Goal: Task Accomplishment & Management: Manage account settings

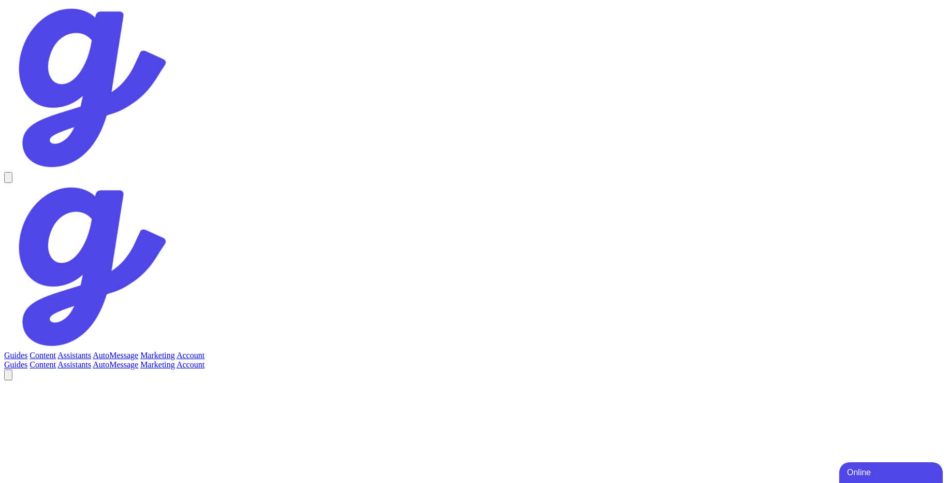
click at [205, 351] on link "Account" at bounding box center [191, 355] width 28 height 9
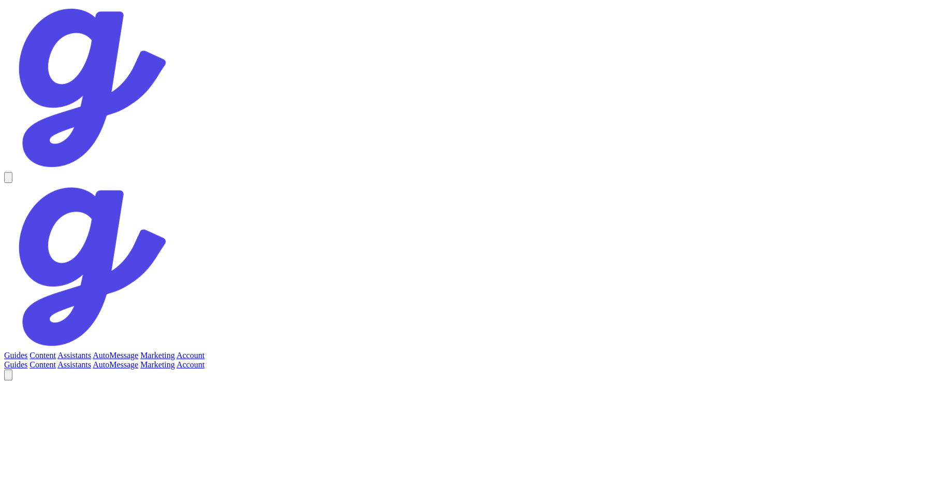
click at [91, 351] on link "Assistants" at bounding box center [74, 355] width 34 height 9
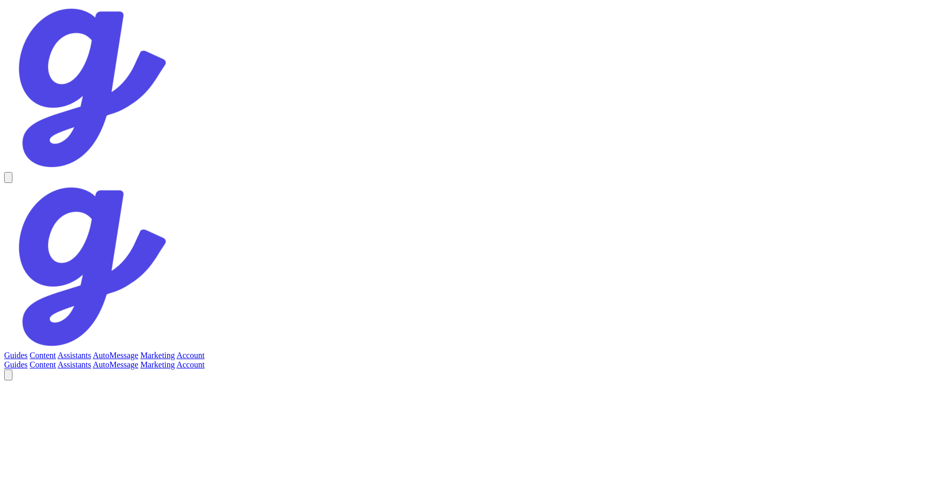
scroll to position [65, 0]
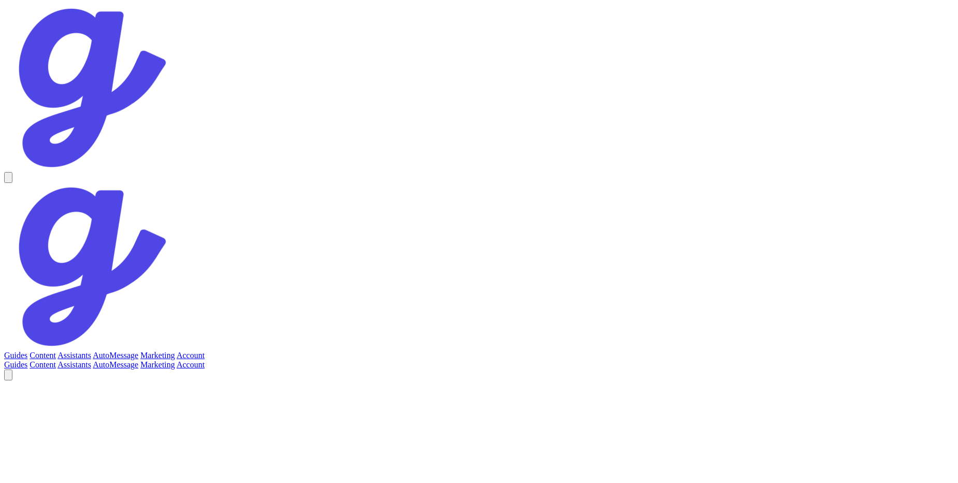
select select "5"
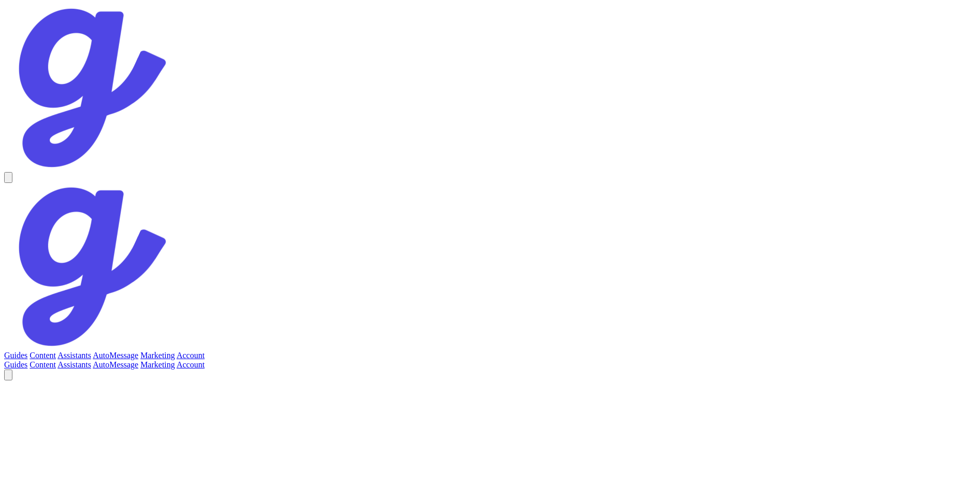
click at [205, 351] on link "Account" at bounding box center [191, 355] width 28 height 9
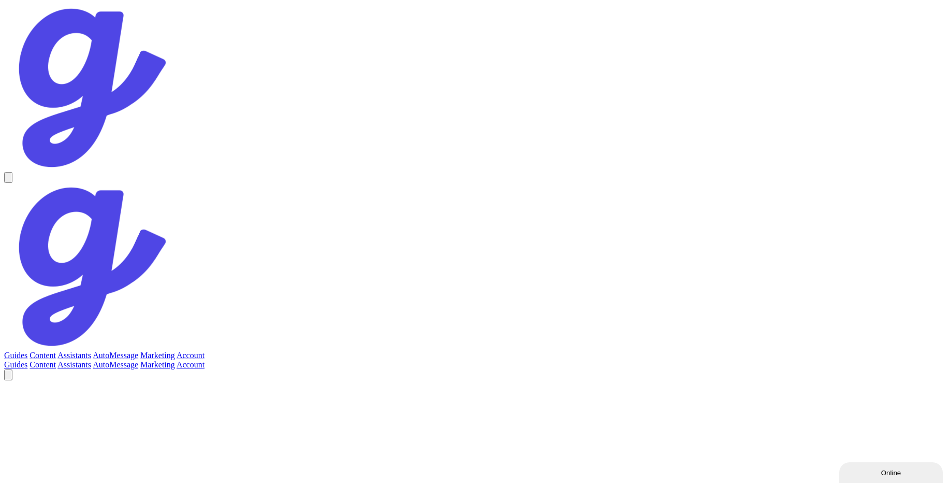
click at [91, 351] on link "Assistants" at bounding box center [74, 355] width 34 height 9
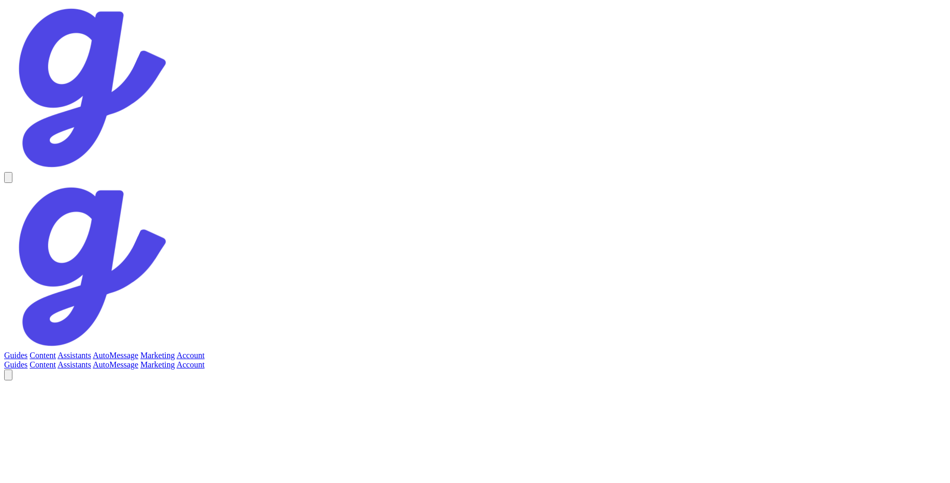
scroll to position [65, 0]
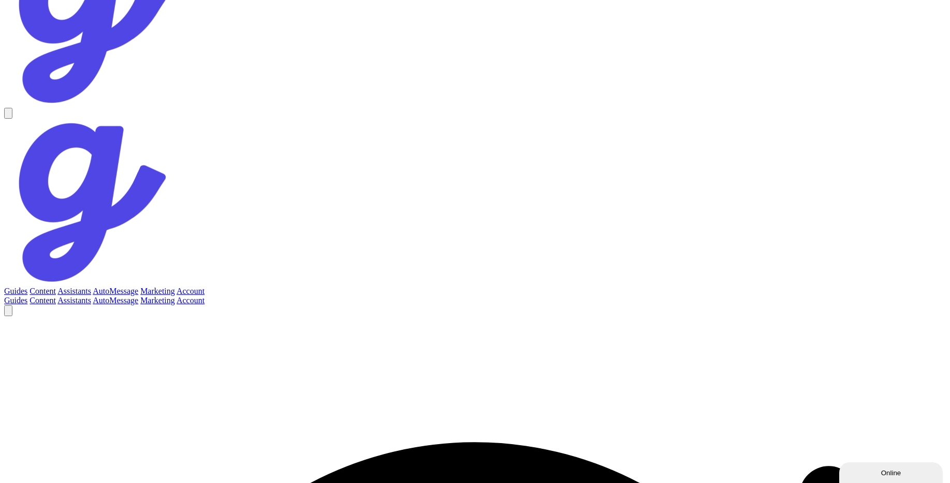
scroll to position [137, 0]
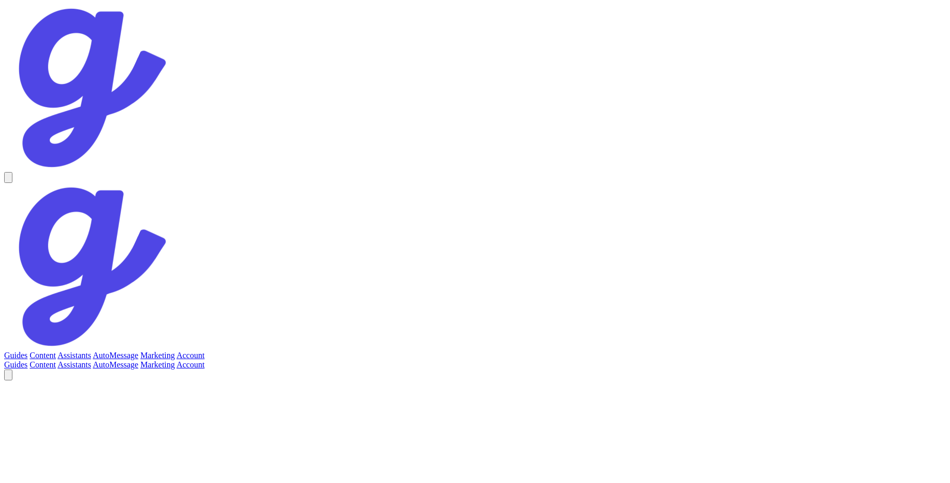
scroll to position [148, 0]
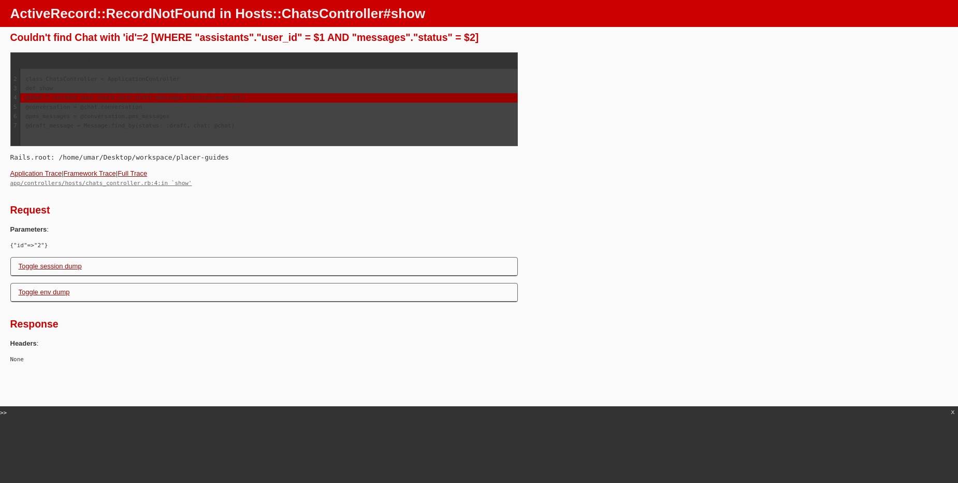
drag, startPoint x: 11, startPoint y: 12, endPoint x: 261, endPoint y: 130, distance: 276.2
click at [261, 130] on body "ActiveRecord::RecordNotFound in Hosts::ChatsController#show Couldn't find Chat …" at bounding box center [479, 182] width 958 height 364
copy body "ActiveRecord::RecordNotFound in Hosts::ChatsController#show Couldn't find Chat …"
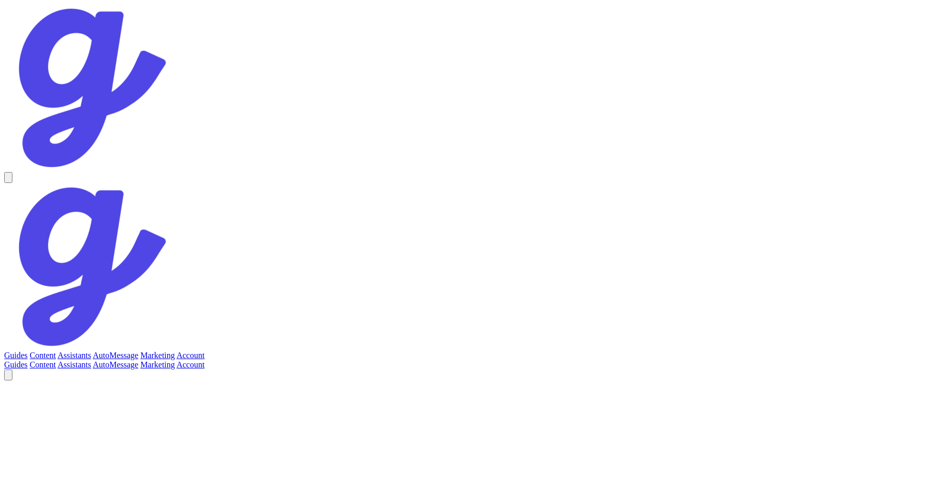
scroll to position [148, 0]
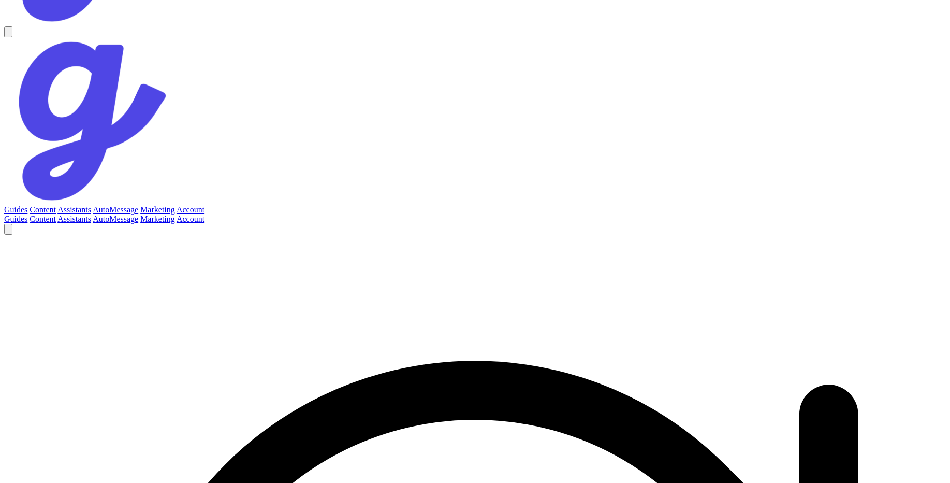
scroll to position [148, 0]
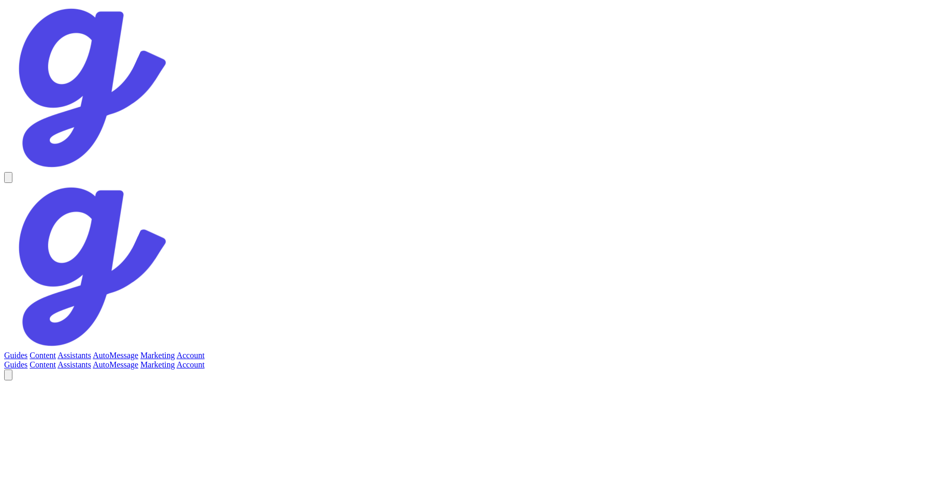
scroll to position [148, 0]
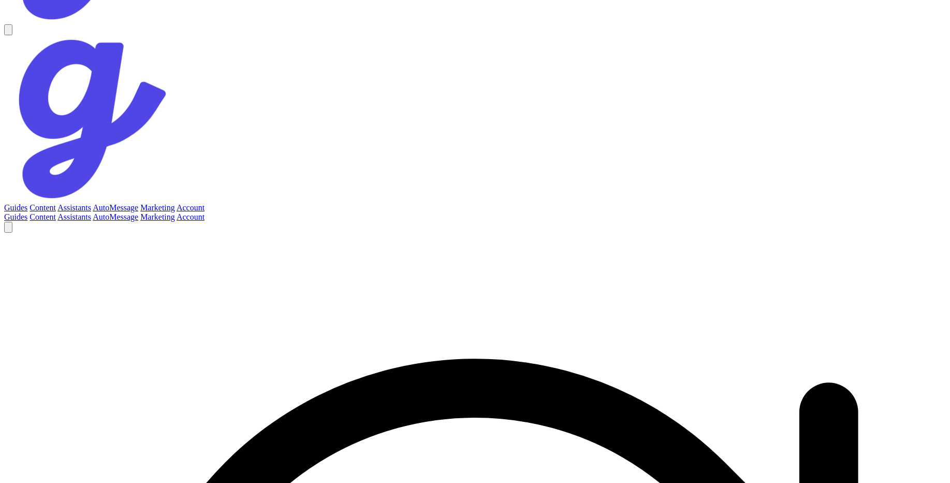
scroll to position [-149, 0]
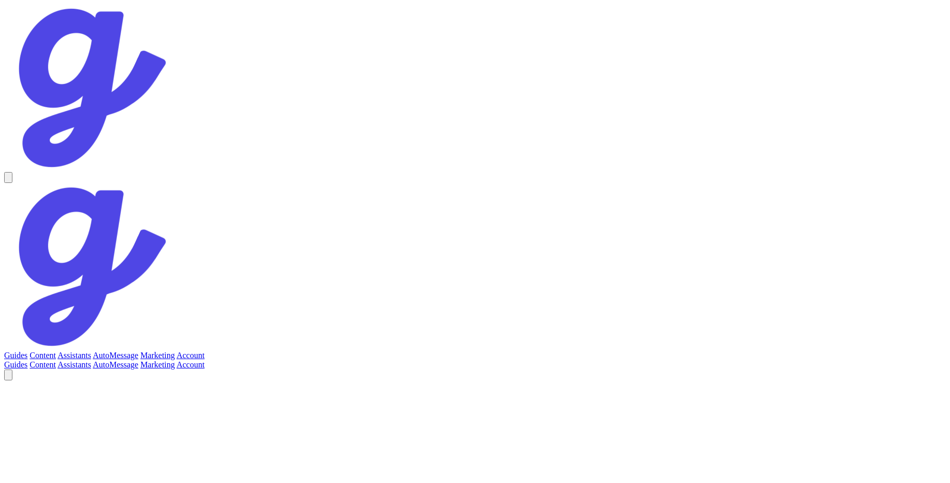
scroll to position [148, 0]
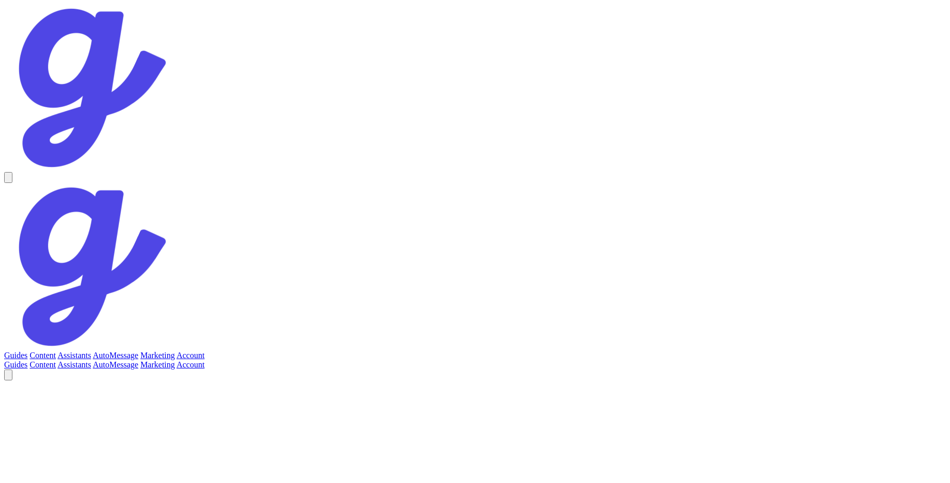
scroll to position [148, 0]
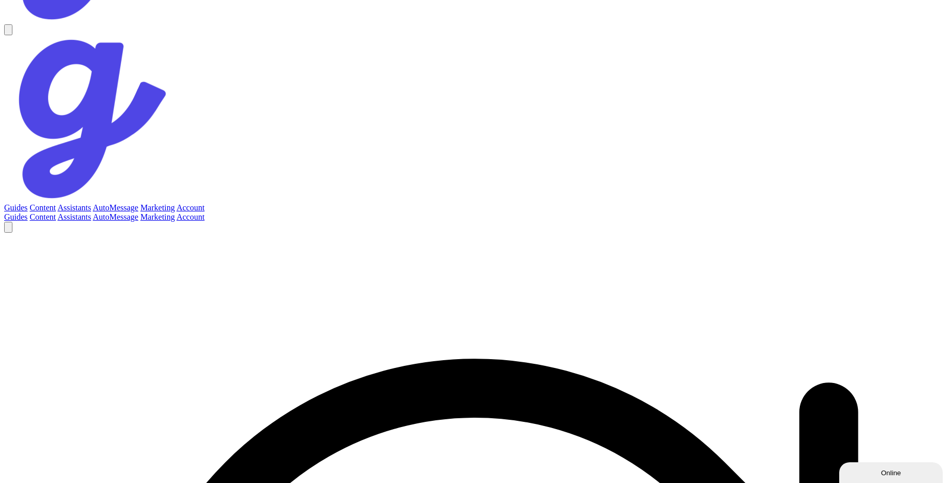
scroll to position [-338, 0]
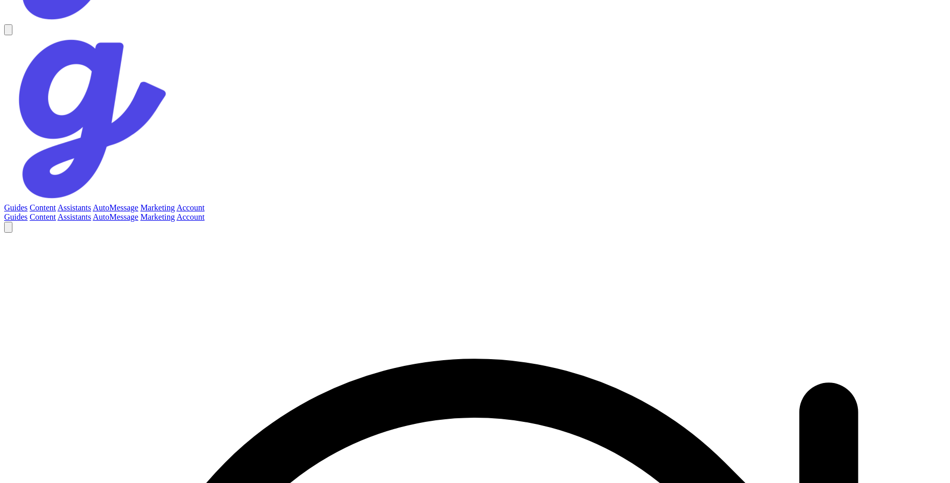
scroll to position [-84, 0]
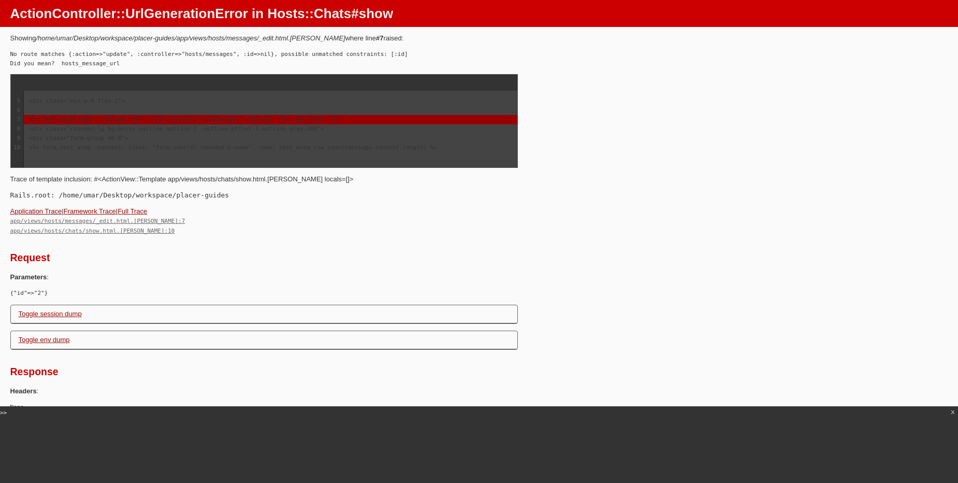
click at [545, 191] on p "Rails.root: /home/umar/Desktop/workspace/placer-guides" at bounding box center [479, 195] width 938 height 9
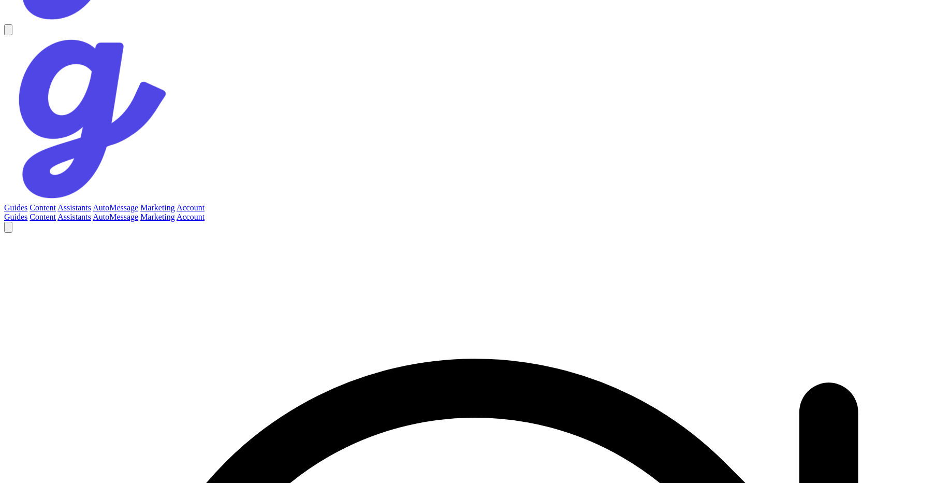
scroll to position [-222, 0]
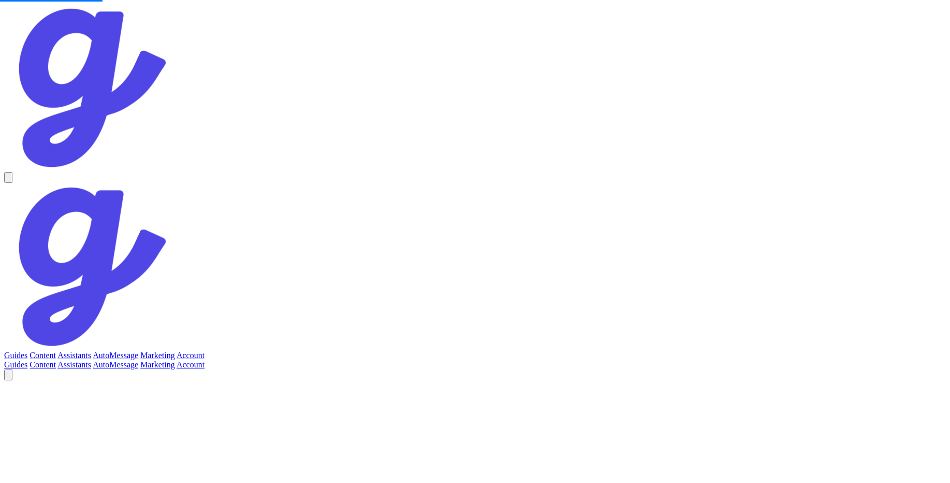
scroll to position [148, 0]
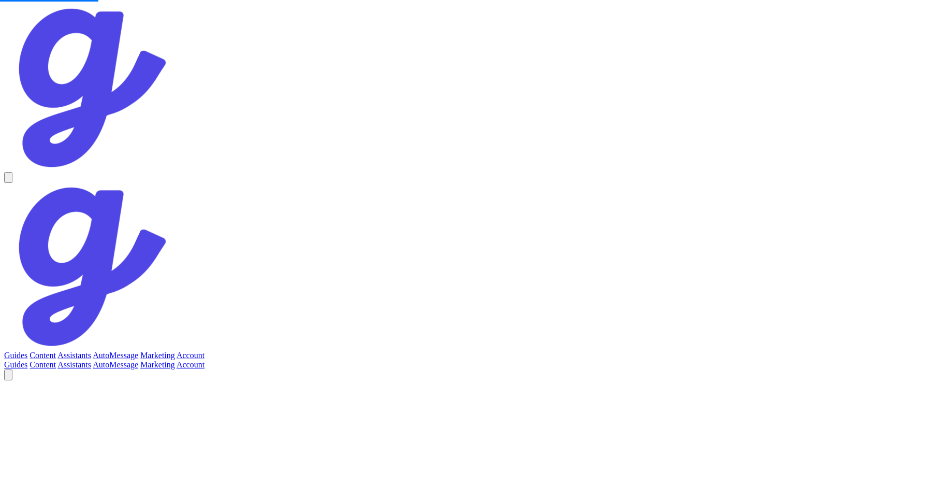
scroll to position [148, 0]
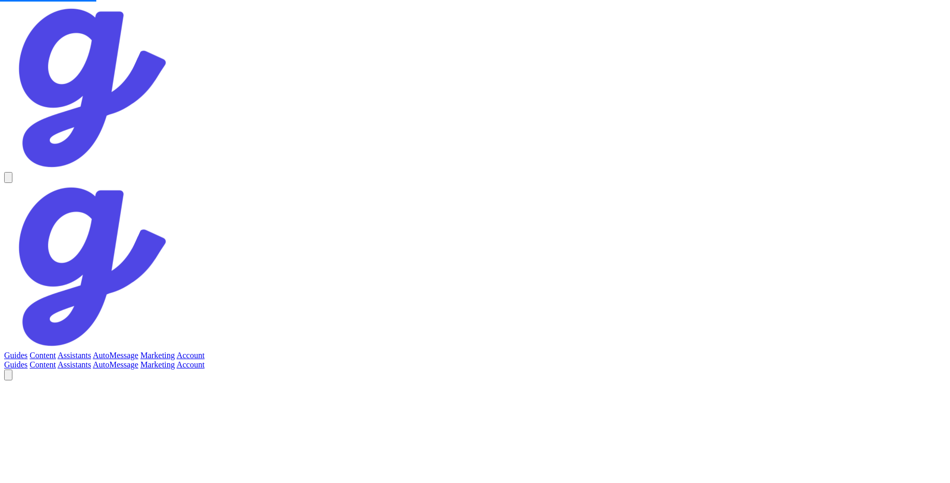
scroll to position [148, 0]
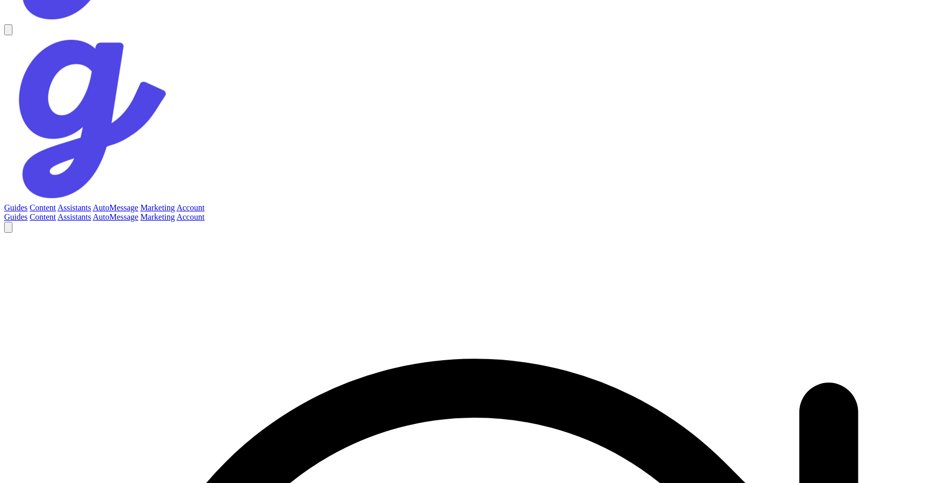
type textarea "I apologize, but I don't have enough information to answer your question. Pleas…"
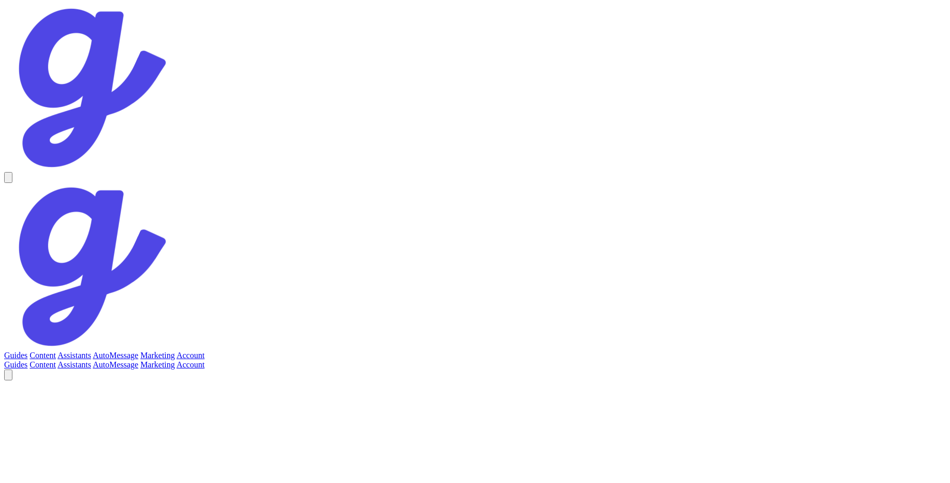
scroll to position [148, 0]
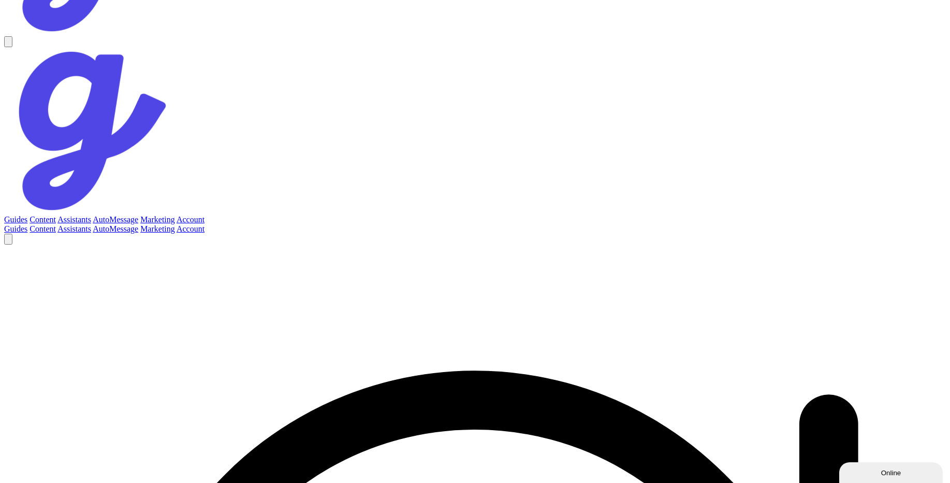
scroll to position [141, 0]
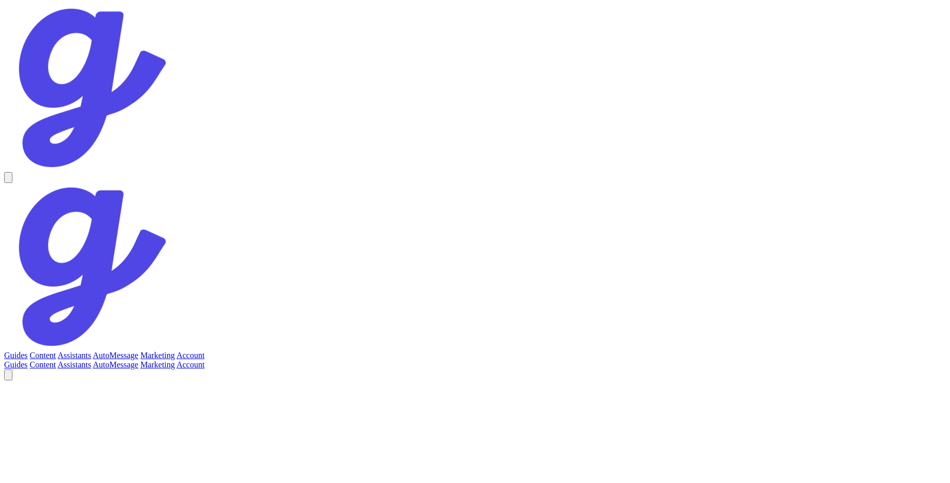
scroll to position [244, 0]
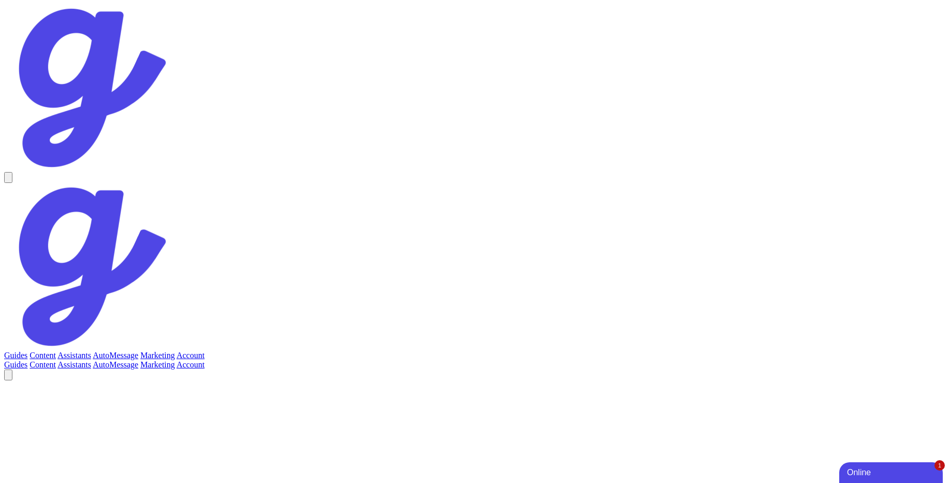
scroll to position [182, 0]
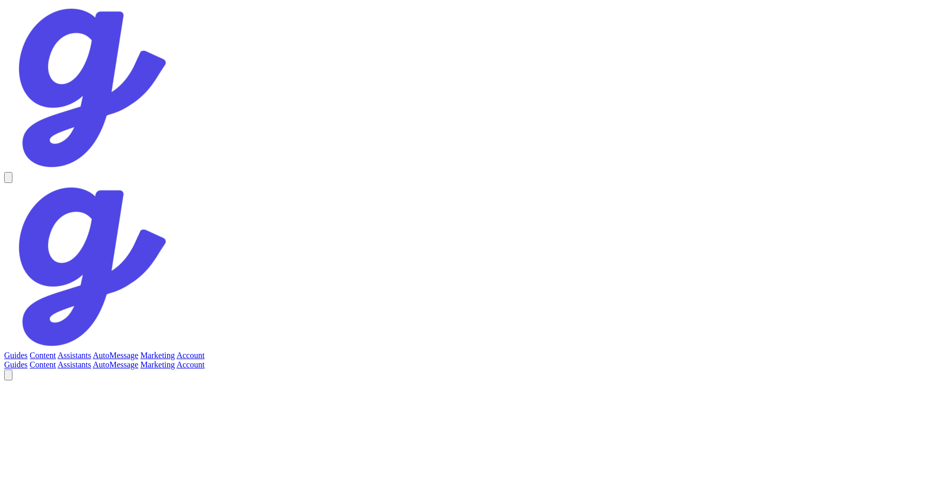
scroll to position [222, 0]
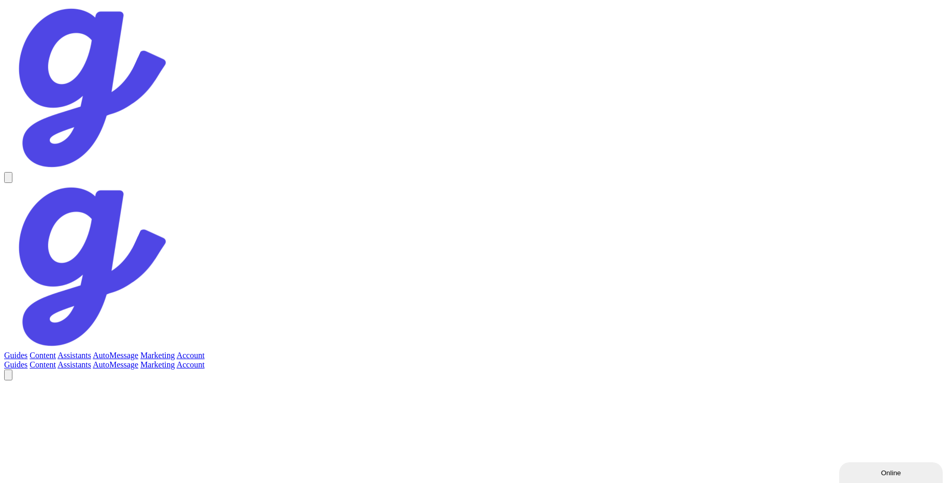
click at [91, 351] on link "Assistants" at bounding box center [74, 355] width 34 height 9
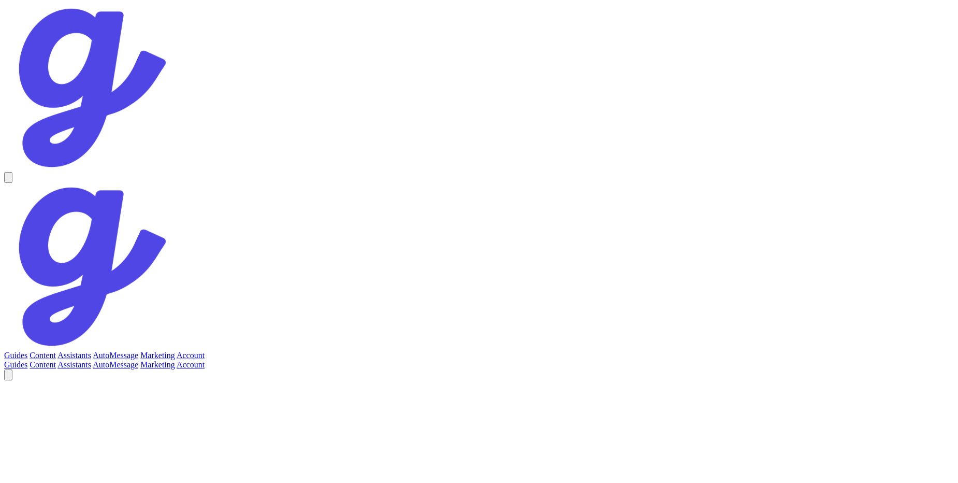
select select "6"
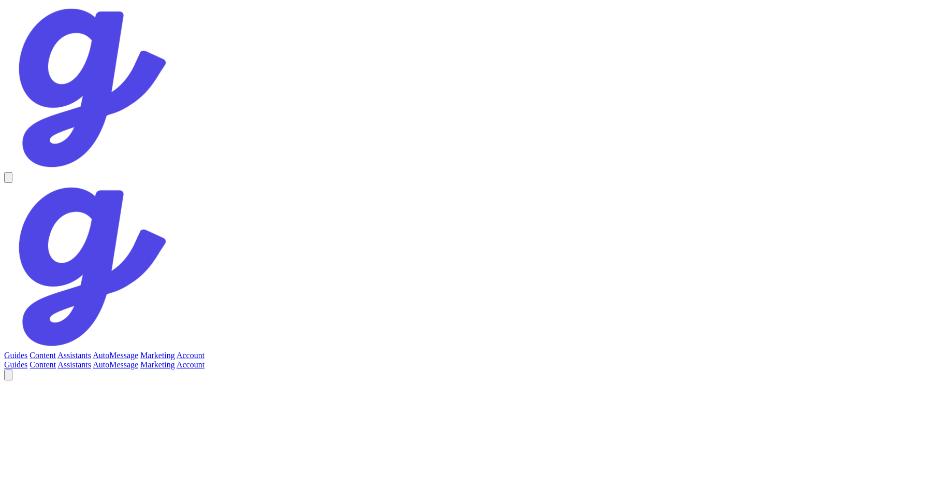
click at [27, 351] on link "Guides" at bounding box center [15, 355] width 23 height 9
click at [91, 351] on link "Assistants" at bounding box center [74, 355] width 34 height 9
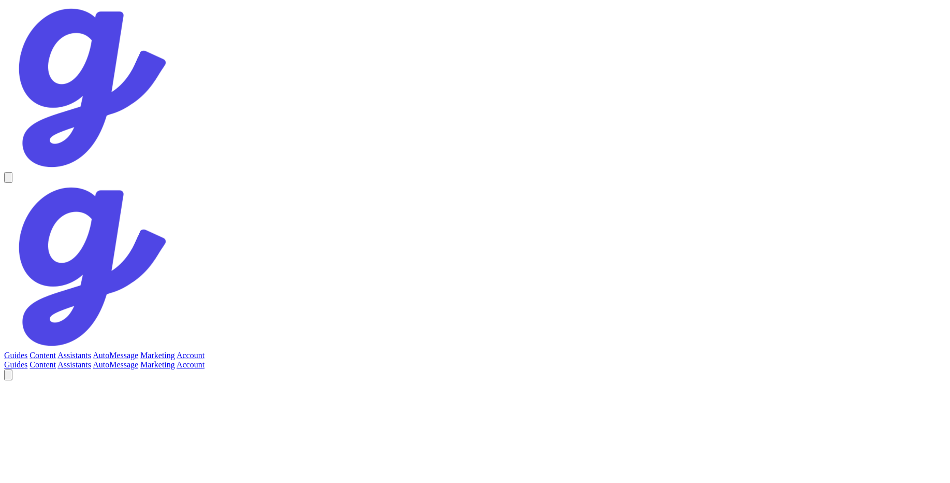
scroll to position [222, 0]
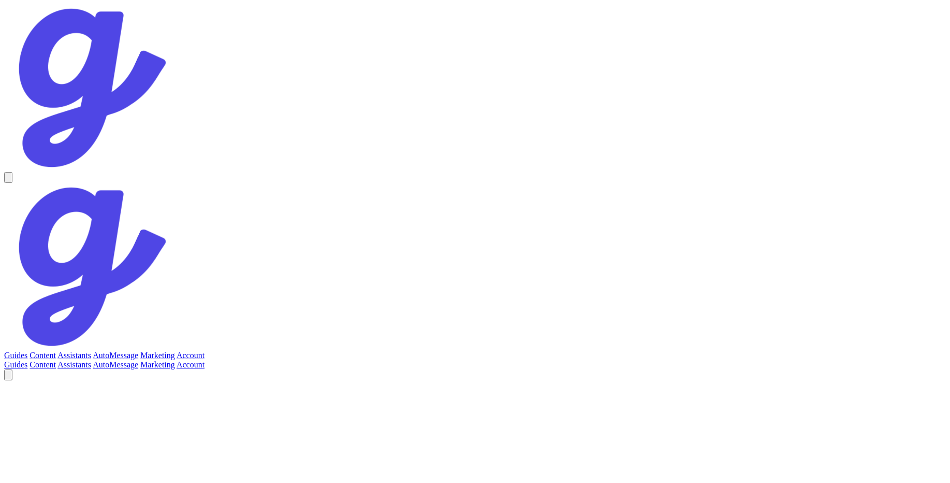
scroll to position [222, 0]
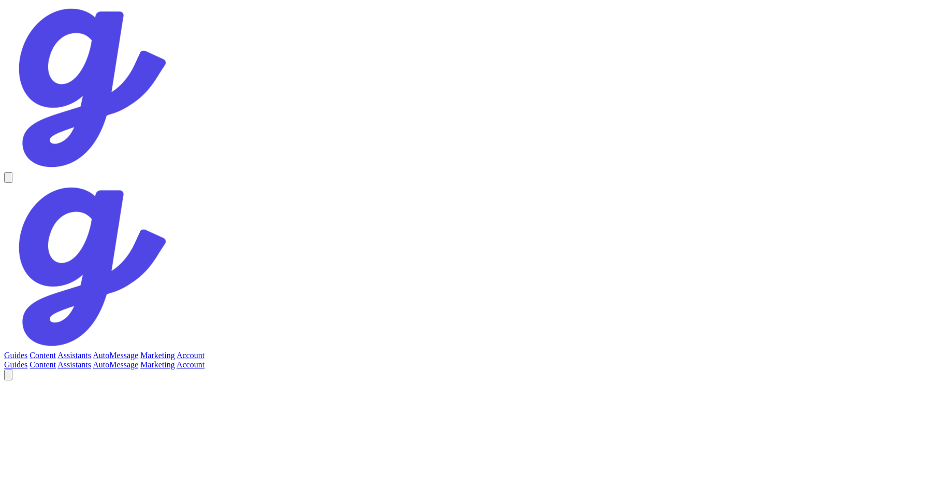
scroll to position [2, 0]
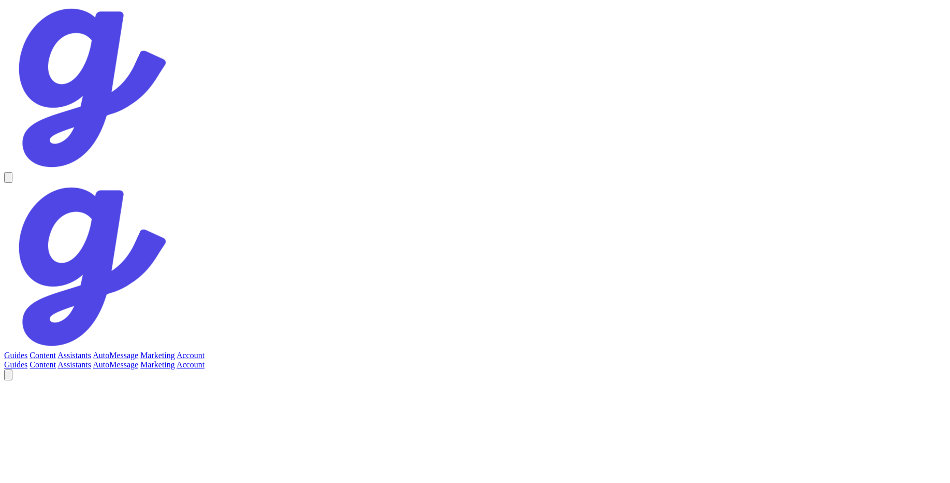
scroll to position [148, 0]
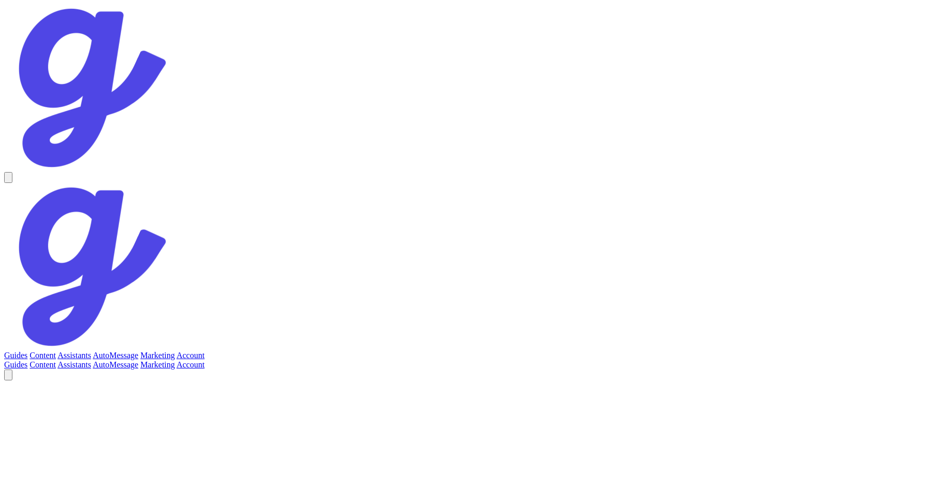
scroll to position [148, 0]
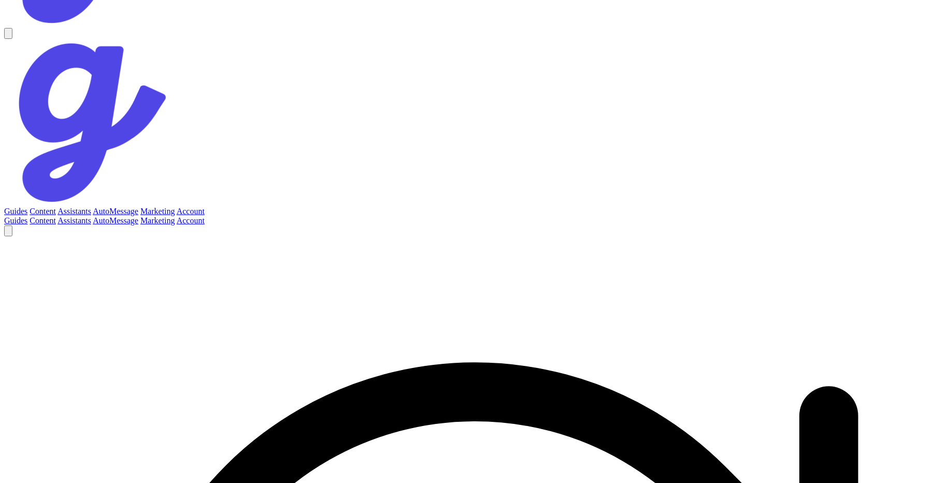
scroll to position [148, 0]
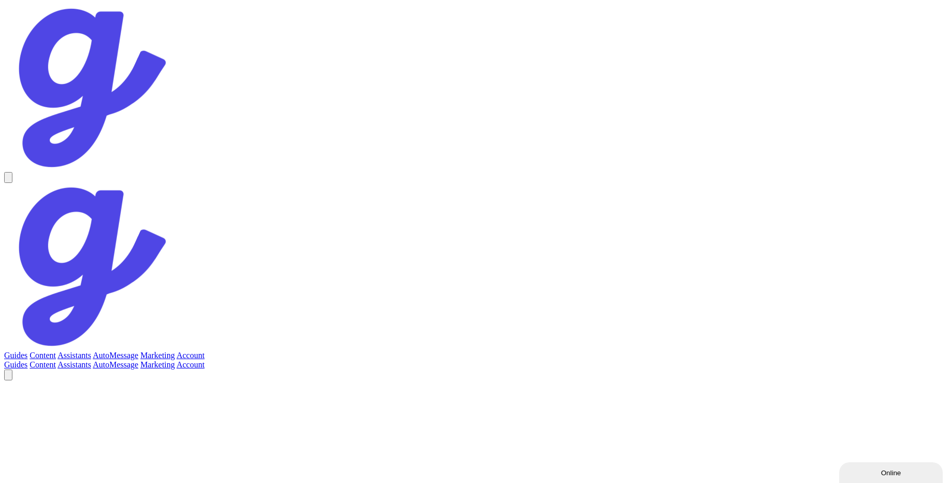
scroll to position [148, 0]
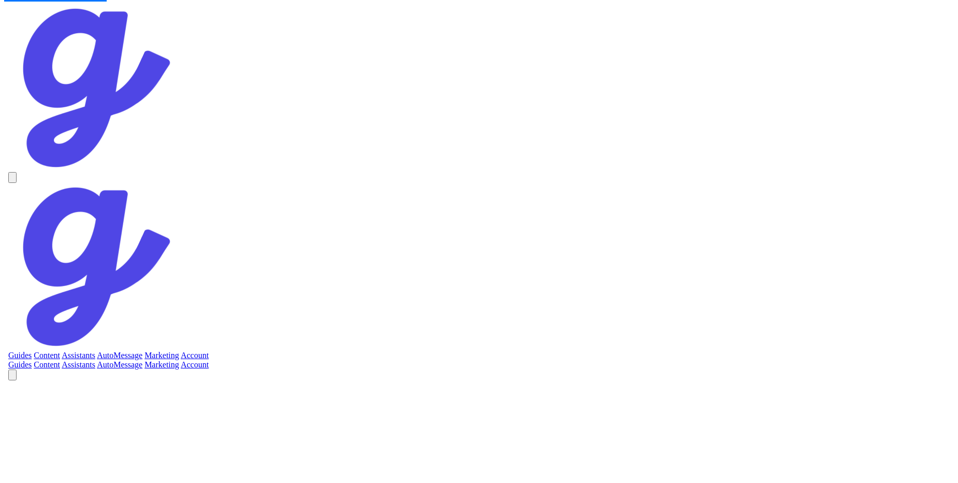
scroll to position [-340, 0]
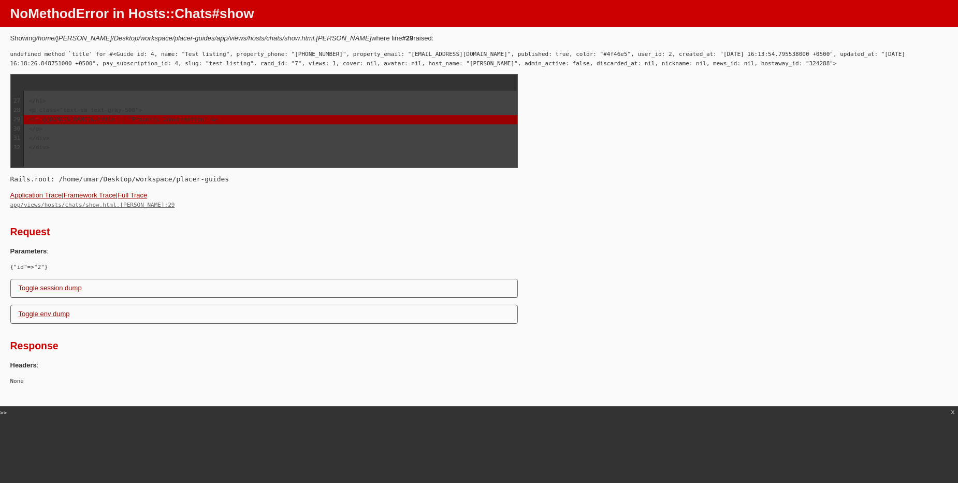
drag, startPoint x: 84, startPoint y: 120, endPoint x: 313, endPoint y: 123, distance: 229.5
click at [313, 123] on div "<%= @chat.assistant.guide&.title || "Property Conversation" %>" at bounding box center [271, 119] width 494 height 9
copy div "<%= @chat.assistant.guide&.title || "Property Conversation" %>"
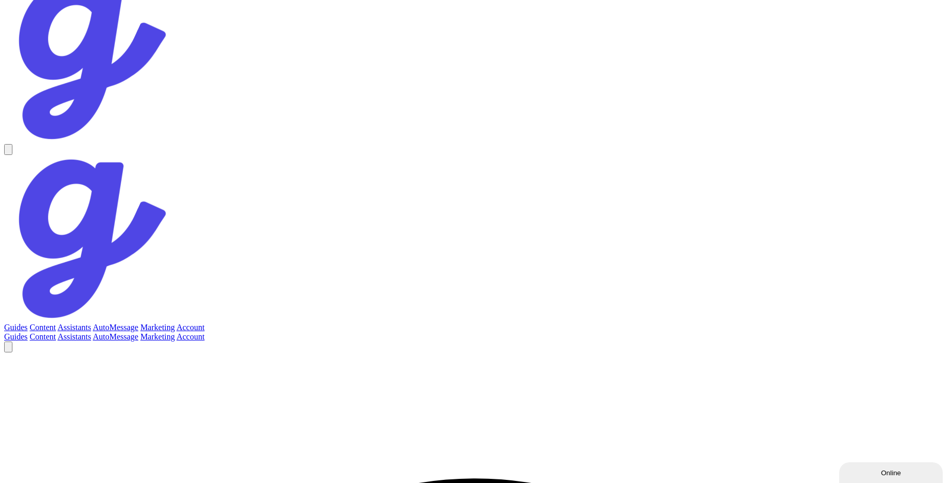
scroll to position [37, 0]
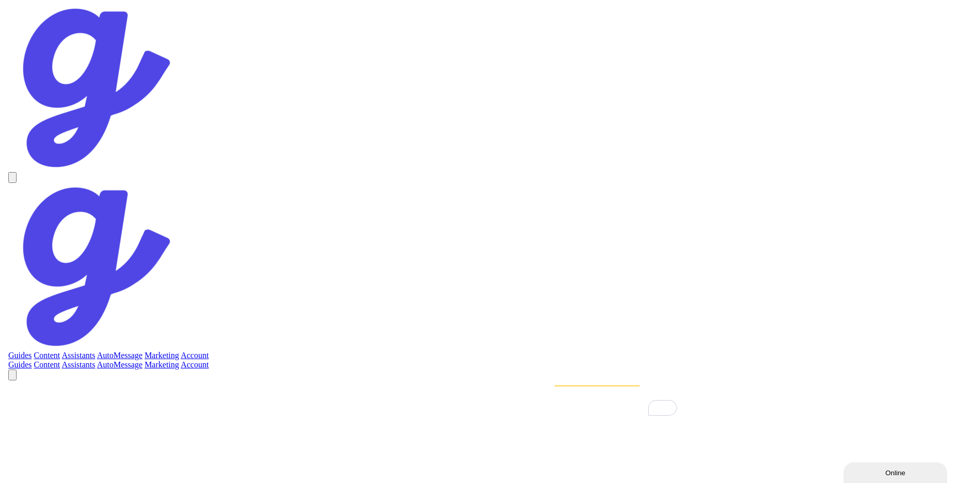
scroll to position [0, 0]
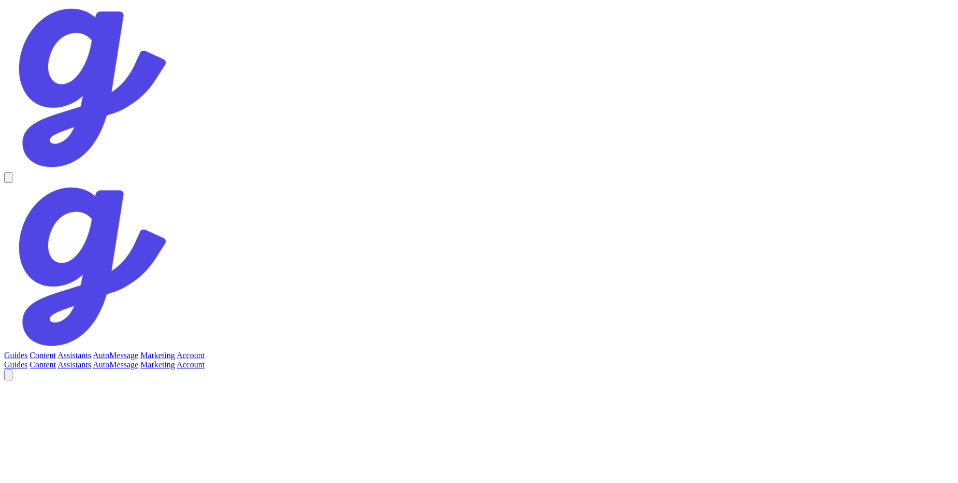
scroll to position [369, 0]
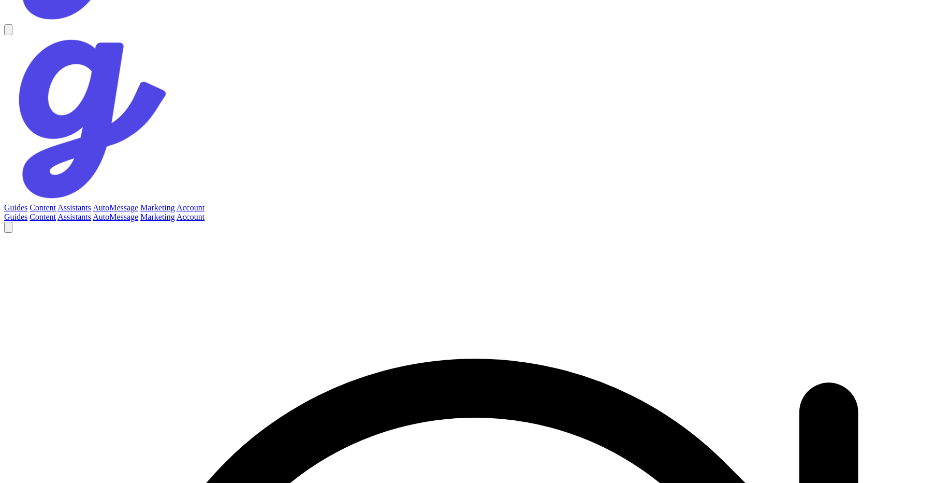
scroll to position [-340, 0]
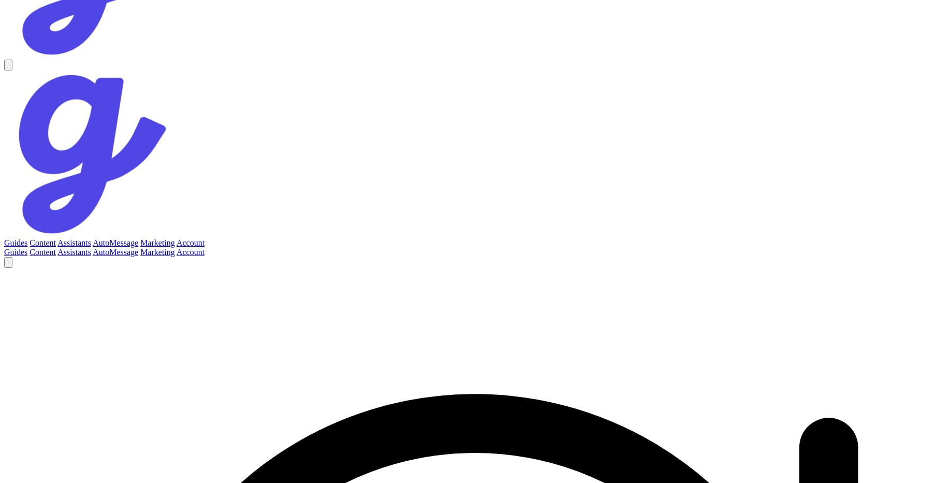
scroll to position [148, 0]
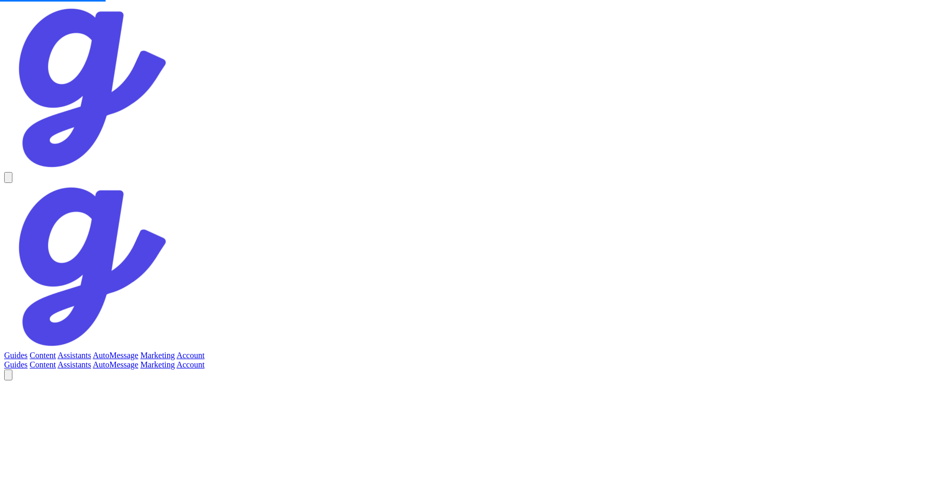
scroll to position [148, 0]
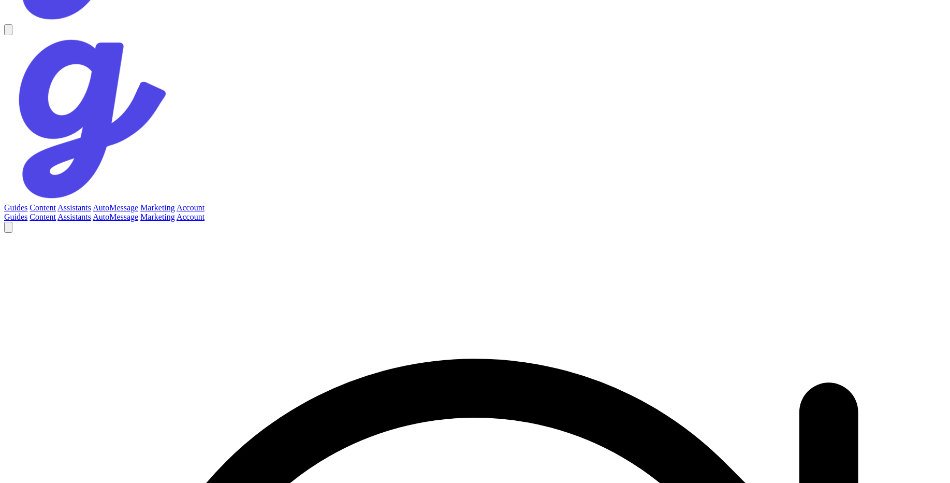
scroll to position [-222, 0]
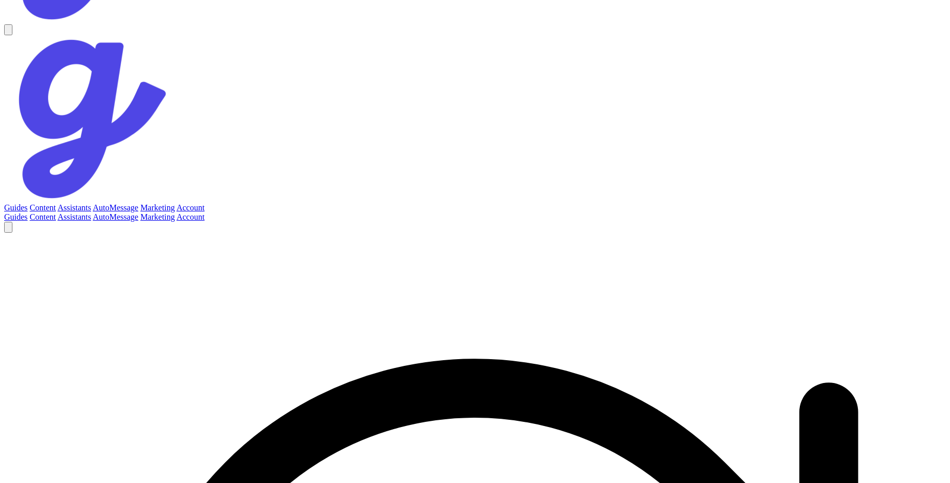
scroll to position [-234, 0]
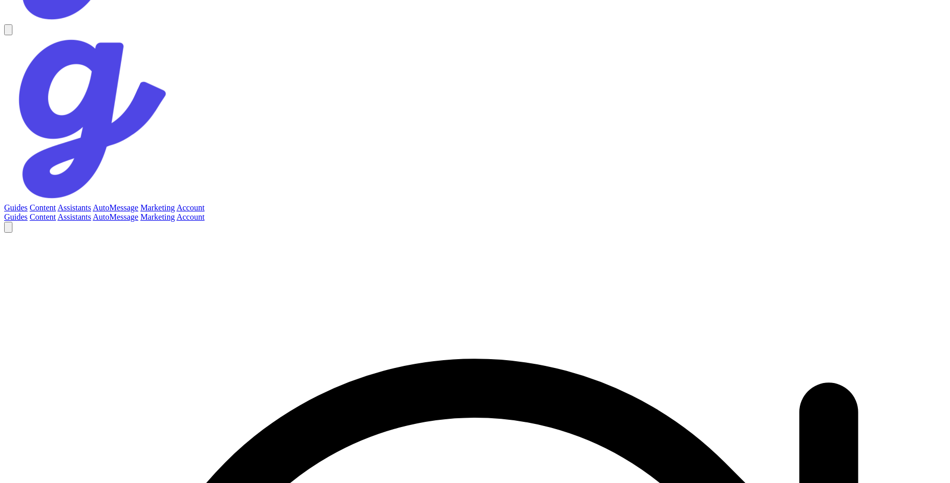
scroll to position [-222, 0]
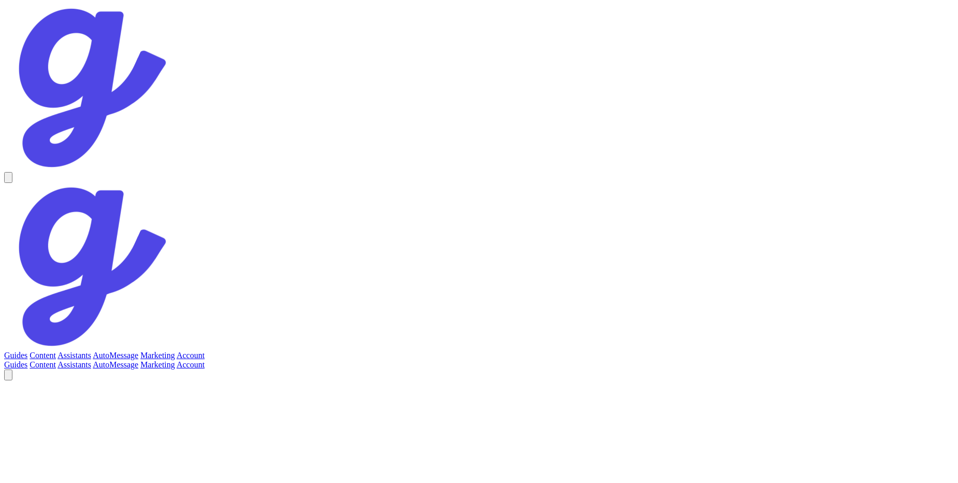
click at [205, 351] on link "Account" at bounding box center [191, 355] width 28 height 9
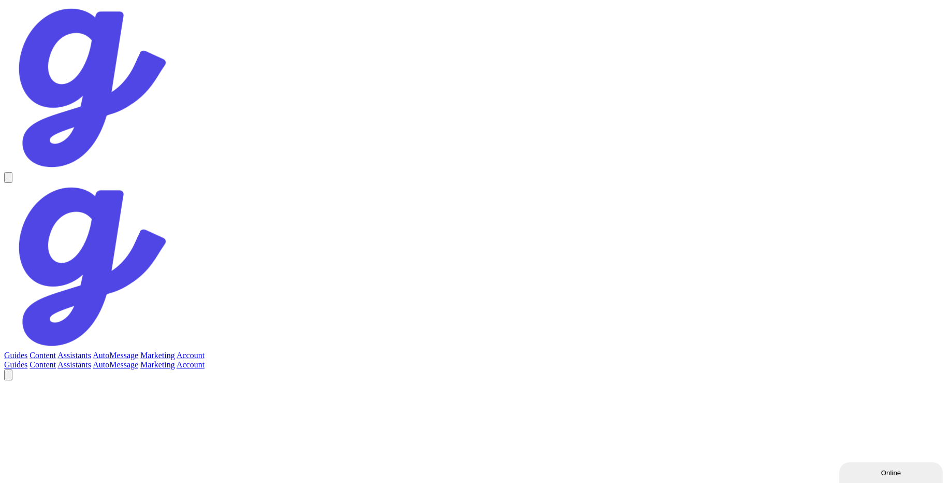
click at [27, 351] on link "Guides" at bounding box center [15, 355] width 23 height 9
